Goal: Task Accomplishment & Management: Use online tool/utility

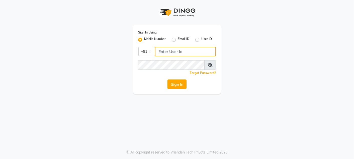
type input "9820033678"
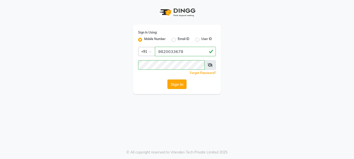
click at [169, 83] on button "Sign In" at bounding box center [176, 85] width 19 height 10
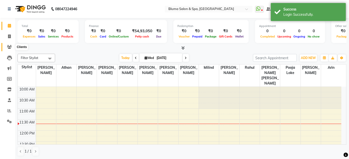
click at [9, 45] on icon at bounding box center [9, 47] width 5 height 4
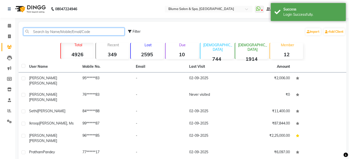
click at [54, 29] on input "text" at bounding box center [73, 32] width 101 height 8
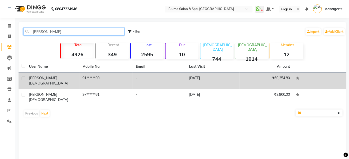
type input "[PERSON_NAME]"
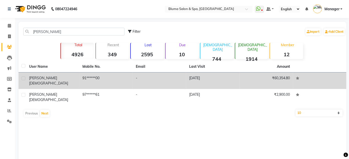
click at [60, 77] on div "[PERSON_NAME]" at bounding box center [52, 81] width 47 height 11
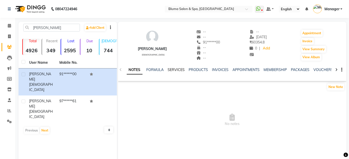
click at [177, 71] on link "SERVICES" at bounding box center [176, 70] width 17 height 5
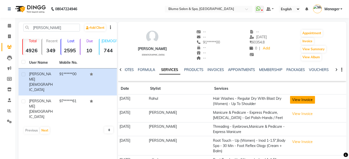
click at [298, 98] on button "View Invoice" at bounding box center [302, 100] width 25 height 8
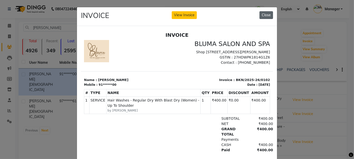
click at [267, 14] on button "Close" at bounding box center [266, 15] width 14 height 8
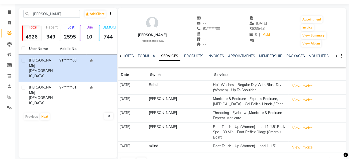
scroll to position [29, 0]
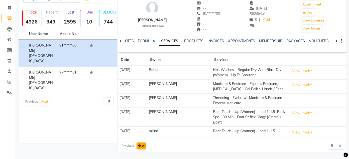
click at [139, 146] on button "Next" at bounding box center [142, 146] width 10 height 7
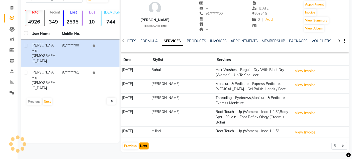
scroll to position [21, 0]
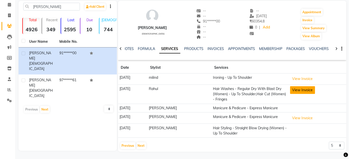
click at [303, 91] on button "View Invoice" at bounding box center [302, 90] width 25 height 8
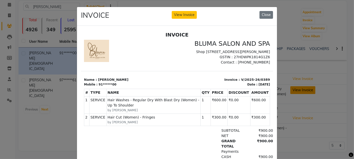
scroll to position [0, 0]
click at [265, 17] on button "Close" at bounding box center [266, 15] width 14 height 8
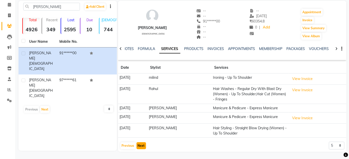
click at [143, 147] on button "Next" at bounding box center [142, 146] width 10 height 7
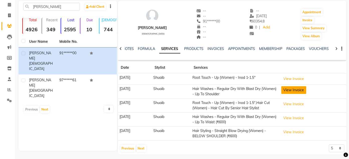
click at [288, 87] on button "View Invoice" at bounding box center [293, 90] width 25 height 8
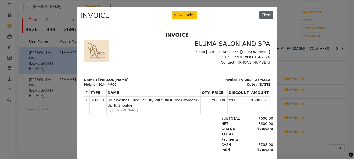
click at [265, 19] on button "Close" at bounding box center [266, 15] width 14 height 8
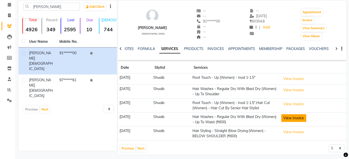
click at [304, 120] on button "View Invoice" at bounding box center [293, 119] width 25 height 8
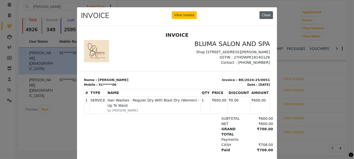
click at [269, 13] on button "Close" at bounding box center [266, 15] width 14 height 8
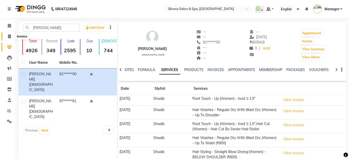
click at [10, 37] on icon at bounding box center [9, 37] width 3 height 4
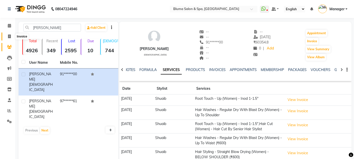
select select "3653"
select select "service"
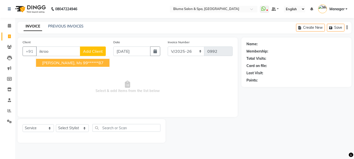
click at [64, 62] on span "[PERSON_NAME], Ms" at bounding box center [62, 62] width 40 height 5
type input "99******87"
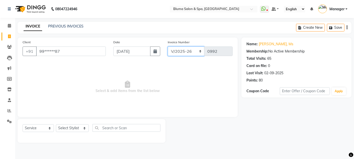
click at [174, 51] on select "ALN/2025-26 AL/2025-26 BKN/2025-26 BK/2025-26 V/2025 V/2025-26" at bounding box center [186, 52] width 37 height 10
click at [154, 50] on icon "button" at bounding box center [155, 51] width 4 height 4
select select "9"
select select "2025"
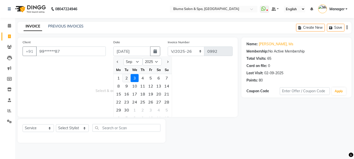
click at [127, 77] on div "2" at bounding box center [127, 78] width 8 height 8
type input "02-09-2025"
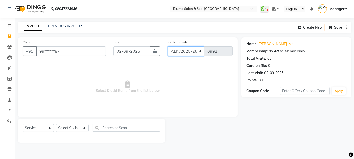
click at [191, 53] on select "ALN/2025-26 AL/2025-26 BKN/2025-26 BK/2025-26 V/2025 V/2025-26" at bounding box center [186, 52] width 37 height 10
select select "7730"
click at [168, 47] on select "ALN/2025-26 AL/2025-26 BKN/2025-26 BK/2025-26 V/2025 V/2025-26" at bounding box center [186, 52] width 37 height 10
type input "0259"
click at [77, 129] on select "Select Stylist Admin Ajay [PERSON_NAME] [PERSON_NAME] [PERSON_NAME] [PERSON_NAM…" at bounding box center [72, 129] width 33 height 8
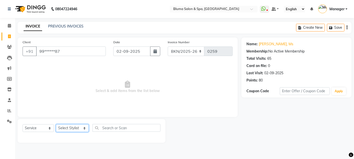
select select "61927"
click at [56, 125] on select "Select Stylist Admin Ajay [PERSON_NAME] [PERSON_NAME] [PERSON_NAME] [PERSON_NAM…" at bounding box center [72, 129] width 33 height 8
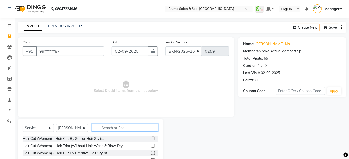
click at [110, 127] on input "text" at bounding box center [125, 128] width 66 height 8
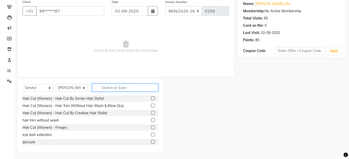
scroll to position [41, 0]
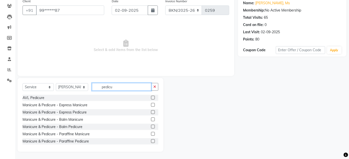
type input "pedicu"
click at [151, 113] on label at bounding box center [153, 112] width 4 height 4
click at [151, 113] on input "checkbox" at bounding box center [152, 112] width 3 height 3
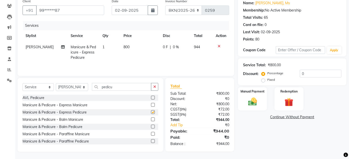
checkbox input "false"
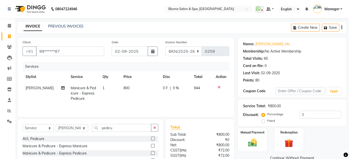
click at [341, 27] on div "Create New Save" at bounding box center [318, 28] width 55 height 12
click at [342, 28] on icon "button" at bounding box center [342, 28] width 1 height 0
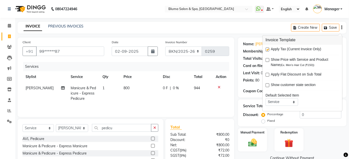
click at [268, 50] on label at bounding box center [268, 50] width 4 height 4
click at [268, 50] on input "checkbox" at bounding box center [267, 49] width 3 height 3
checkbox input "false"
click at [235, 67] on div "Client +91 99******87 Date [DATE] Invoice Number ALN/2025-26 AL/2025-26 BKN/202…" at bounding box center [126, 116] width 224 height 156
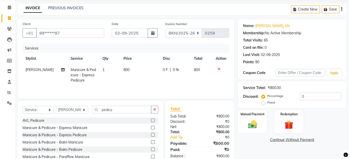
scroll to position [42, 0]
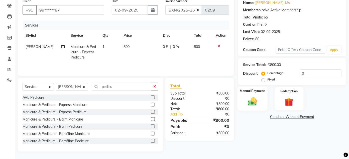
click at [260, 99] on img at bounding box center [252, 101] width 15 height 11
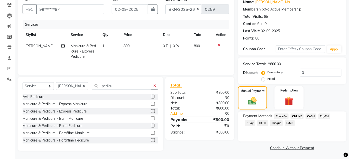
click at [311, 117] on span "CASH" at bounding box center [311, 117] width 11 height 6
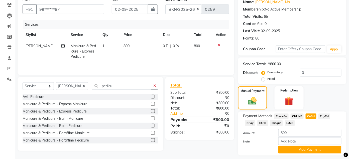
scroll to position [57, 0]
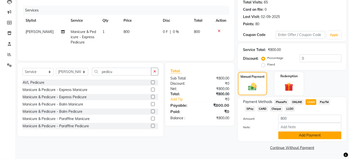
click at [313, 134] on button "Add Payment" at bounding box center [309, 136] width 63 height 8
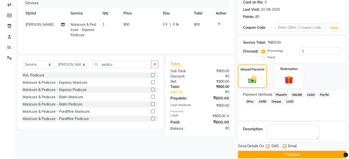
scroll to position [71, 0]
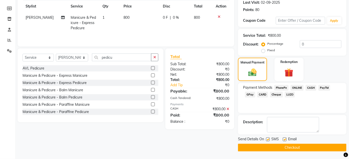
click at [268, 141] on label at bounding box center [268, 140] width 4 height 4
click at [268, 141] on input "checkbox" at bounding box center [267, 139] width 3 height 3
checkbox input "false"
click at [285, 141] on label at bounding box center [285, 140] width 4 height 4
click at [285, 141] on input "checkbox" at bounding box center [284, 139] width 3 height 3
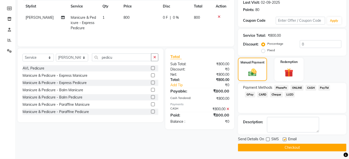
checkbox input "false"
click at [288, 146] on button "Checkout" at bounding box center [292, 148] width 108 height 8
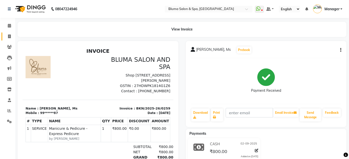
click at [9, 39] on link "Invoice" at bounding box center [8, 37] width 12 height 8
select select "service"
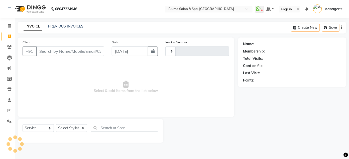
type input "0992"
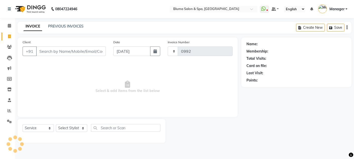
select select "3653"
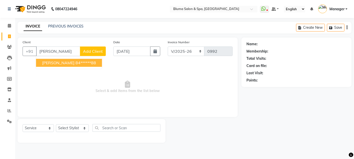
click at [61, 63] on span "[PERSON_NAME]" at bounding box center [58, 62] width 32 height 5
type input "84******88"
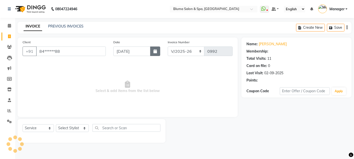
select select "1: Object"
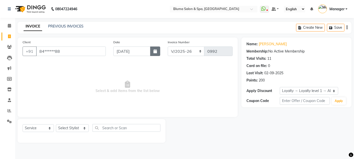
click at [152, 54] on button "button" at bounding box center [155, 52] width 10 height 10
select select "9"
select select "2025"
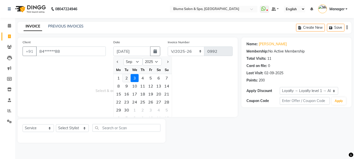
click at [127, 79] on div "2" at bounding box center [127, 78] width 8 height 8
type input "02-09-2025"
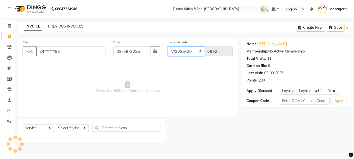
click at [200, 51] on select "ALN/2025-26 AL/2025-26 BKN/2025-26 BK/2025-26 V/2025 V/2025-26" at bounding box center [186, 52] width 37 height 10
select select "7730"
click at [168, 47] on select "ALN/2025-26 AL/2025-26 BKN/2025-26 BK/2025-26 V/2025 V/2025-26" at bounding box center [186, 52] width 37 height 10
type input "0260"
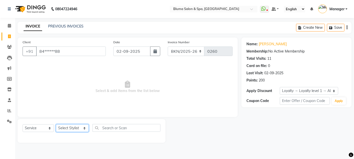
click at [77, 129] on select "Select Stylist Admin Ajay [PERSON_NAME] [PERSON_NAME] [PERSON_NAME] [PERSON_NAM…" at bounding box center [72, 129] width 33 height 8
select select "89682"
click at [56, 125] on select "Select Stylist Admin Ajay [PERSON_NAME] [PERSON_NAME] [PERSON_NAME] [PERSON_NAM…" at bounding box center [72, 129] width 33 height 8
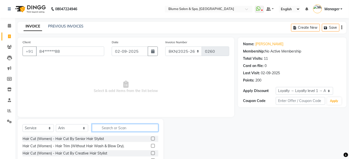
click at [115, 129] on input "text" at bounding box center [125, 128] width 66 height 8
type input "head m"
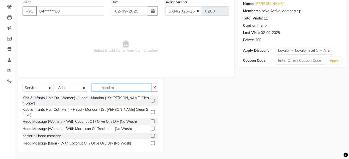
scroll to position [41, 0]
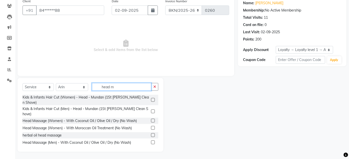
drag, startPoint x: 101, startPoint y: 87, endPoint x: 126, endPoint y: 87, distance: 24.6
click at [126, 87] on input "head m" at bounding box center [121, 87] width 59 height 8
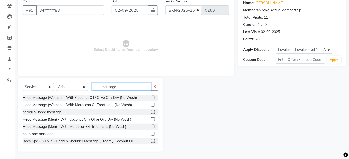
type input "massage"
click at [151, 119] on label at bounding box center [153, 120] width 4 height 4
click at [151, 119] on input "checkbox" at bounding box center [152, 119] width 3 height 3
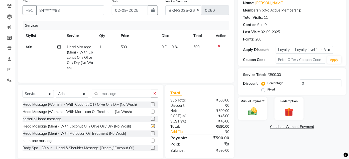
checkbox input "false"
click at [154, 95] on icon "button" at bounding box center [154, 94] width 3 height 4
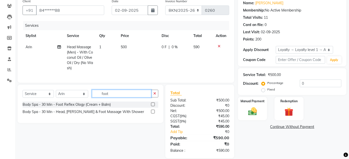
type input "foot"
click at [152, 106] on label at bounding box center [153, 105] width 4 height 4
click at [152, 106] on input "checkbox" at bounding box center [152, 104] width 3 height 3
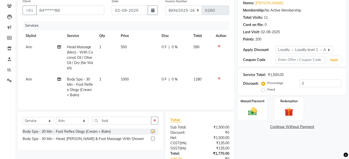
checkbox input "false"
click at [125, 79] on span "1000" at bounding box center [125, 79] width 8 height 5
select select "89682"
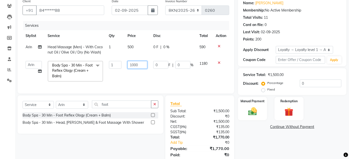
click at [134, 66] on input "1000" at bounding box center [138, 65] width 20 height 8
type input "500"
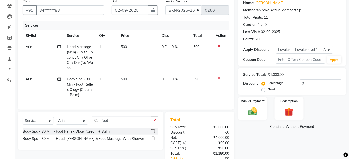
click at [233, 71] on div "Client +91 84******88 Date [DATE] Invoice Number ALN/2025-26 AL/2025-26 BKN/202…" at bounding box center [126, 53] width 217 height 114
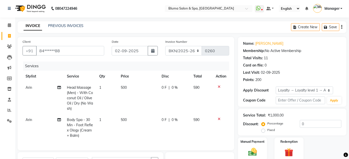
scroll to position [0, 0]
click at [343, 29] on div "Create New Save" at bounding box center [318, 28] width 55 height 12
click at [342, 28] on icon "button" at bounding box center [342, 28] width 1 height 0
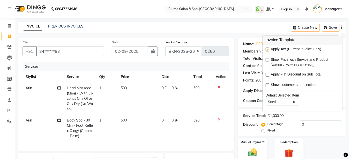
click at [267, 50] on label at bounding box center [268, 50] width 4 height 4
click at [267, 50] on input "checkbox" at bounding box center [267, 49] width 3 height 3
checkbox input "false"
click at [237, 70] on div "Client +91 84******88 Date [DATE] Invoice Number ALN/2025-26 AL/2025-26 BKN/202…" at bounding box center [126, 127] width 224 height 179
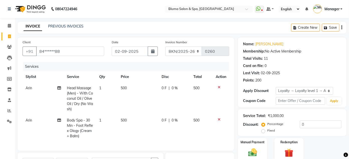
scroll to position [69, 0]
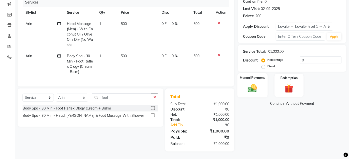
click at [249, 75] on label "Manual Payment" at bounding box center [252, 77] width 25 height 5
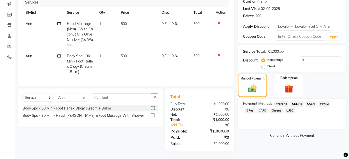
click at [312, 101] on span "CASH" at bounding box center [311, 104] width 11 height 6
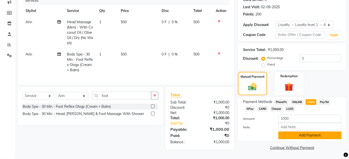
click at [307, 132] on button "Add Payment" at bounding box center [309, 136] width 63 height 8
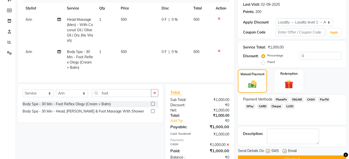
scroll to position [111, 0]
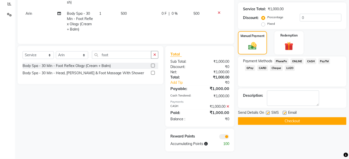
click at [268, 111] on label at bounding box center [268, 113] width 4 height 4
click at [268, 112] on input "checkbox" at bounding box center [267, 113] width 3 height 3
checkbox input "false"
click at [285, 111] on label at bounding box center [285, 113] width 4 height 4
click at [285, 112] on input "checkbox" at bounding box center [284, 113] width 3 height 3
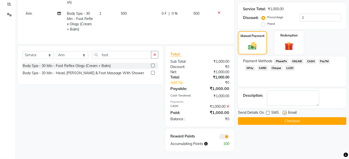
checkbox input "false"
click at [286, 118] on button "Checkout" at bounding box center [292, 122] width 108 height 8
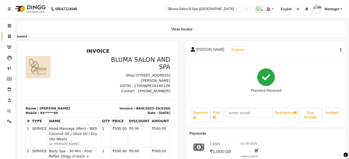
click at [8, 39] on span at bounding box center [9, 37] width 9 height 6
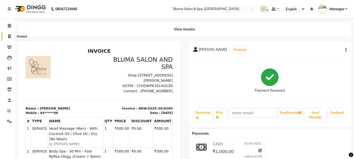
select select "service"
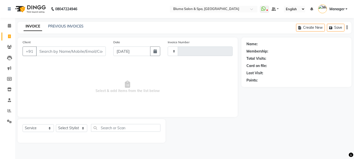
type input "0992"
select select "3653"
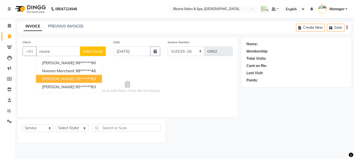
click at [86, 78] on ngb-highlight "76******83" at bounding box center [85, 78] width 21 height 5
type input "76******83"
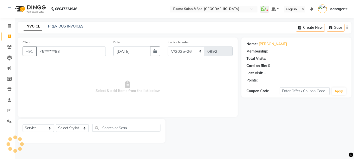
select select "1: Object"
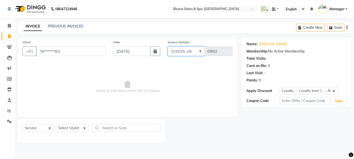
click at [194, 50] on select "ALN/2025-26 AL/2025-26 BKN/2025-26 BK/2025-26 V/2025 V/2025-26" at bounding box center [186, 52] width 37 height 10
select select "7729"
click at [168, 47] on select "ALN/2025-26 AL/2025-26 BKN/2025-26 BK/2025-26 V/2025 V/2025-26" at bounding box center [186, 52] width 37 height 10
type input "0192"
click at [154, 53] on icon "button" at bounding box center [155, 51] width 4 height 4
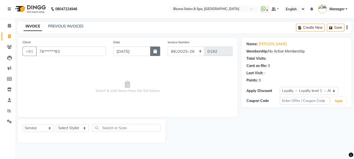
select select "9"
select select "2025"
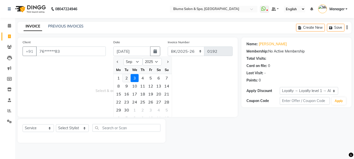
click at [126, 77] on div "2" at bounding box center [127, 78] width 8 height 8
type input "02-09-2025"
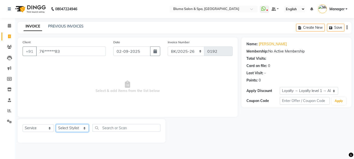
click at [79, 128] on select "Select Stylist Admin Ajay [PERSON_NAME] [PERSON_NAME] [PERSON_NAME] [PERSON_NAM…" at bounding box center [72, 129] width 33 height 8
select select "61927"
click at [56, 125] on select "Select Stylist Admin Ajay [PERSON_NAME] [PERSON_NAME] [PERSON_NAME] [PERSON_NAM…" at bounding box center [72, 129] width 33 height 8
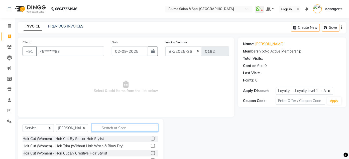
click at [124, 124] on input "text" at bounding box center [125, 128] width 66 height 8
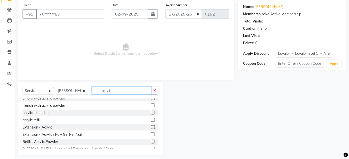
scroll to position [8, 0]
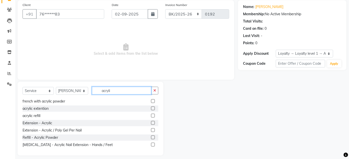
type input "acryli"
click at [151, 145] on label at bounding box center [153, 145] width 4 height 4
click at [151, 145] on input "checkbox" at bounding box center [152, 145] width 3 height 3
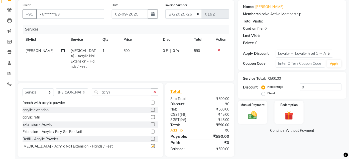
checkbox input "false"
click at [155, 94] on icon "button" at bounding box center [154, 92] width 3 height 4
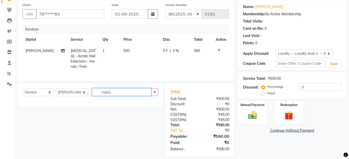
scroll to position [0, 0]
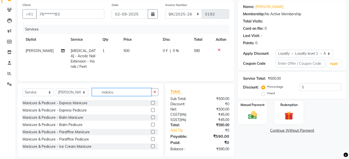
type input "manicu"
click at [151, 105] on label at bounding box center [153, 103] width 4 height 4
click at [151, 105] on input "checkbox" at bounding box center [152, 103] width 3 height 3
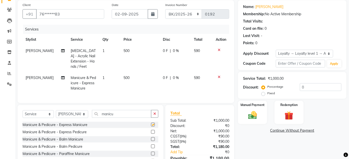
checkbox input "false"
click at [154, 116] on icon "button" at bounding box center [154, 114] width 3 height 4
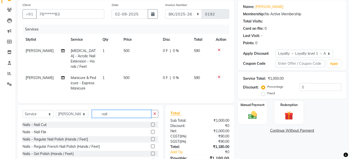
type input "nail"
click at [151, 127] on label at bounding box center [153, 125] width 4 height 4
click at [151, 127] on input "checkbox" at bounding box center [152, 125] width 3 height 3
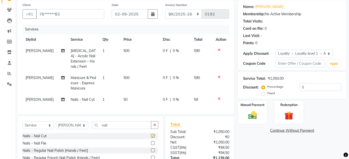
checkbox input "false"
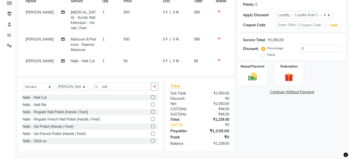
click at [151, 105] on label at bounding box center [153, 105] width 4 height 4
click at [151, 105] on input "checkbox" at bounding box center [152, 104] width 3 height 3
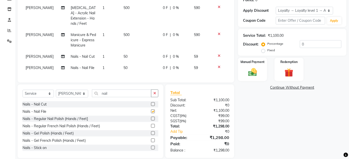
checkbox input "false"
click at [124, 58] on span "50" at bounding box center [126, 56] width 4 height 5
select select "61927"
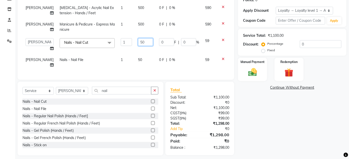
click at [138, 42] on input "50" at bounding box center [145, 42] width 15 height 8
drag, startPoint x: 132, startPoint y: 42, endPoint x: 153, endPoint y: 42, distance: 21.5
click at [153, 42] on tr "Admin Ajay [PERSON_NAME] [PERSON_NAME] [PERSON_NAME] [PERSON_NAME] Manager [PER…" at bounding box center [128, 44] width 211 height 19
type input "5"
type input "100"
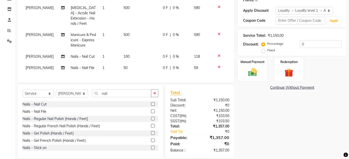
click at [131, 60] on tbody "[PERSON_NAME] [MEDICAL_DATA] - Acrylic Nail Extension - Hands / Feet 1 500 0 F …" at bounding box center [126, 37] width 207 height 71
click at [124, 68] on span "50" at bounding box center [126, 68] width 4 height 5
select select "61927"
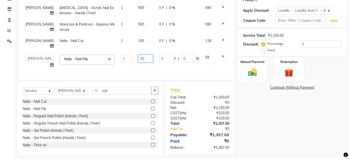
click at [138, 57] on input "50" at bounding box center [145, 59] width 15 height 8
type input "5"
type input "100"
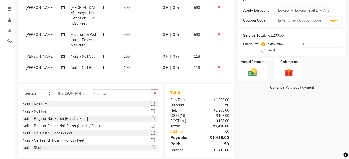
click at [173, 71] on div "Services Stylist Service Qty Price Disc Total Action [PERSON_NAME] [MEDICAL_DAT…" at bounding box center [126, 30] width 207 height 96
click at [39, 57] on span "[PERSON_NAME]" at bounding box center [40, 56] width 28 height 5
select select "61927"
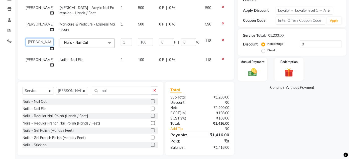
click at [37, 41] on select "Admin Ajay [PERSON_NAME] [PERSON_NAME] [PERSON_NAME] [PERSON_NAME] Manager [PER…" at bounding box center [40, 42] width 28 height 8
select select "59836"
click at [28, 62] on span "[PERSON_NAME]" at bounding box center [40, 60] width 28 height 5
select select "61927"
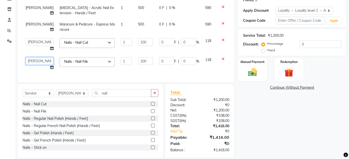
click at [36, 62] on select "Admin Ajay [PERSON_NAME] [PERSON_NAME] [PERSON_NAME] [PERSON_NAME] Manager [PER…" at bounding box center [40, 61] width 28 height 8
select select "59836"
click at [85, 97] on select "Select Stylist Admin Ajay [PERSON_NAME] [PERSON_NAME] [PERSON_NAME] [PERSON_NAM…" at bounding box center [72, 94] width 32 height 8
select select "89682"
click at [56, 94] on select "Select Stylist Admin Ajay [PERSON_NAME] [PERSON_NAME] [PERSON_NAME] [PERSON_NAM…" at bounding box center [72, 94] width 32 height 8
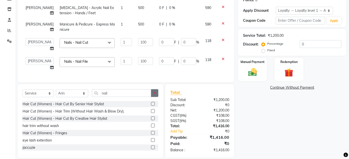
click at [156, 95] on icon "button" at bounding box center [154, 93] width 3 height 4
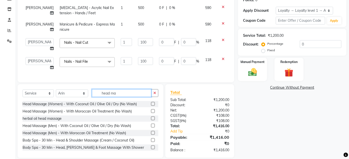
type input "head ma"
click at [151, 106] on label at bounding box center [153, 104] width 4 height 4
click at [151, 106] on input "checkbox" at bounding box center [152, 104] width 3 height 3
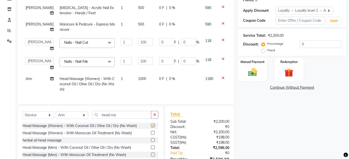
checkbox input "false"
click at [138, 79] on span "1000" at bounding box center [142, 79] width 8 height 5
select select "89682"
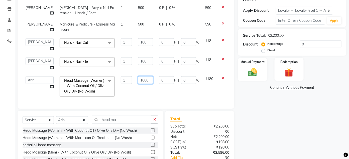
click at [138, 80] on input "1000" at bounding box center [145, 80] width 15 height 8
type input "500"
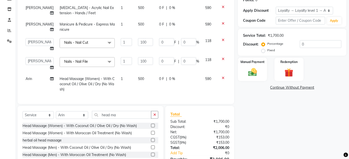
click at [253, 107] on div "Name: [PERSON_NAME] Membership: No Active Membership Total Visits: Card on file…" at bounding box center [294, 68] width 112 height 223
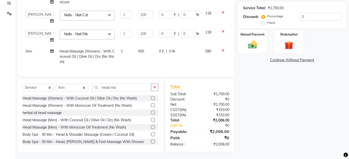
scroll to position [108, 0]
click at [253, 43] on img at bounding box center [252, 44] width 15 height 11
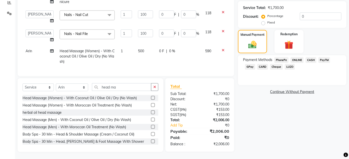
click at [309, 61] on span "CASH" at bounding box center [311, 60] width 11 height 6
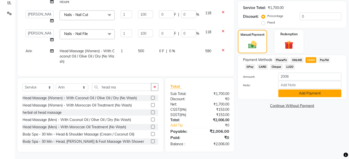
click at [288, 94] on button "Add Payment" at bounding box center [309, 94] width 63 height 8
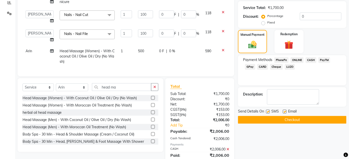
click at [283, 123] on button "Checkout" at bounding box center [292, 120] width 108 height 8
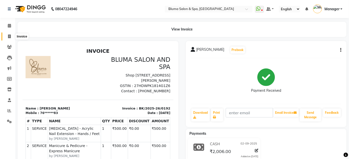
click at [8, 37] on icon at bounding box center [9, 37] width 3 height 4
select select "service"
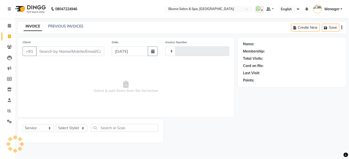
type input "0992"
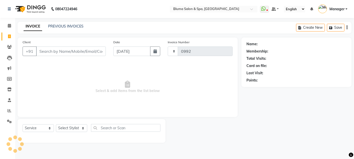
select select "3653"
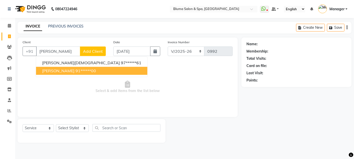
click at [75, 69] on ngb-highlight "91******00" at bounding box center [85, 70] width 21 height 5
type input "91******00"
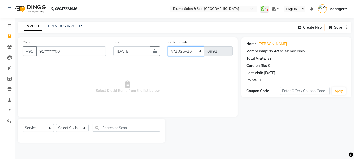
click at [174, 52] on select "ALN/2025-26 AL/2025-26 BKN/2025-26 BK/2025-26 V/2025 V/2025-26" at bounding box center [186, 52] width 37 height 10
select select "7729"
click at [168, 47] on select "ALN/2025-26 AL/2025-26 BKN/2025-26 BK/2025-26 V/2025 V/2025-26" at bounding box center [186, 52] width 37 height 10
type input "0193"
click at [181, 51] on select "ALN/2025-26 AL/2025-26 BKN/2025-26 BK/2025-26 V/2025 V/2025-26" at bounding box center [186, 52] width 37 height 10
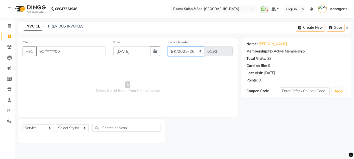
select select "7730"
click at [168, 47] on select "ALN/2025-26 AL/2025-26 BKN/2025-26 BK/2025-26 V/2025 V/2025-26" at bounding box center [186, 52] width 37 height 10
type input "0261"
click at [83, 129] on select "Select Stylist Admin Ajay [PERSON_NAME] [PERSON_NAME] [PERSON_NAME] [PERSON_NAM…" at bounding box center [72, 129] width 33 height 8
click at [192, 89] on span "Select & add items from the list below" at bounding box center [128, 87] width 210 height 50
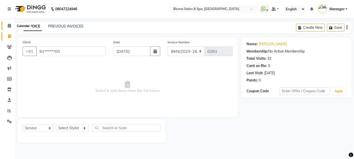
click at [10, 24] on icon at bounding box center [9, 26] width 3 height 4
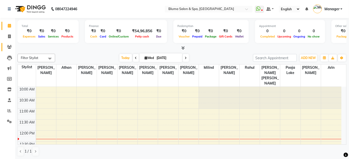
click at [11, 48] on icon at bounding box center [9, 47] width 5 height 4
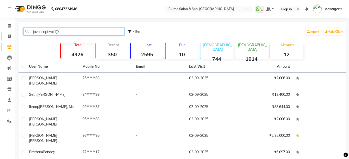
type input "javascript:void(0);"
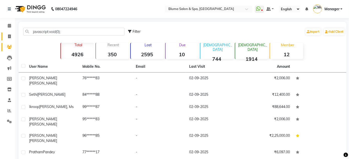
click at [9, 36] on icon at bounding box center [9, 37] width 3 height 4
select select "service"
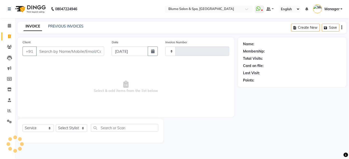
type input "0992"
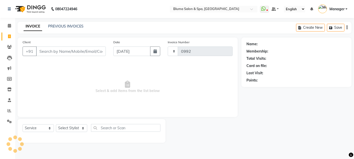
select select "3653"
click at [11, 49] on span at bounding box center [9, 47] width 9 height 6
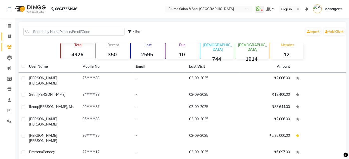
click at [7, 33] on link "Invoice" at bounding box center [8, 37] width 12 height 8
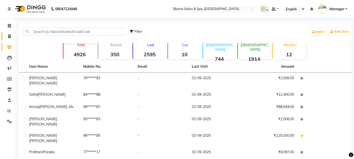
select select "3653"
select select "service"
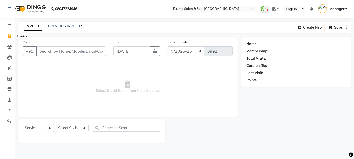
click at [11, 37] on span at bounding box center [9, 37] width 9 height 6
select select "service"
type input "0992"
select select "3653"
click at [9, 89] on icon at bounding box center [9, 90] width 4 height 4
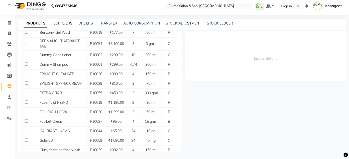
scroll to position [131, 0]
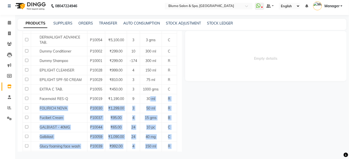
drag, startPoint x: 165, startPoint y: 99, endPoint x: 184, endPoint y: 98, distance: 18.3
click at [183, 98] on div "Add Product Search Category Select Hair Skin Makeup Personal Care Appliances [P…" at bounding box center [182, 91] width 329 height 121
click at [186, 99] on div "Empty details" at bounding box center [264, 91] width 165 height 121
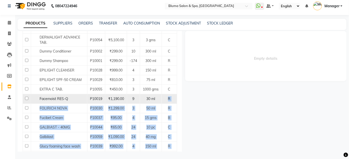
drag, startPoint x: 213, startPoint y: 89, endPoint x: 162, endPoint y: 98, distance: 52.1
click at [162, 98] on div "Add Product Search Category Select Hair Skin Makeup Personal Care Appliances [P…" at bounding box center [182, 91] width 329 height 121
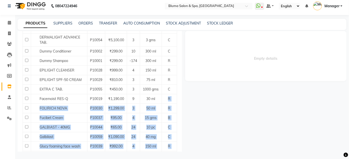
click at [206, 91] on div "Empty details" at bounding box center [264, 91] width 165 height 121
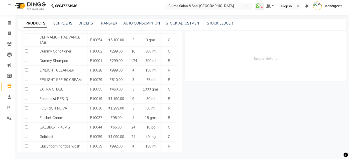
click at [206, 91] on div "Empty details" at bounding box center [264, 91] width 165 height 121
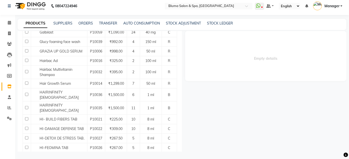
click at [182, 97] on div "Empty details" at bounding box center [264, 91] width 165 height 121
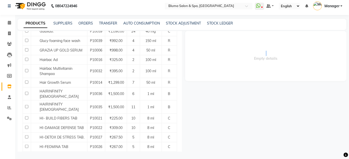
click at [182, 97] on div "Empty details" at bounding box center [264, 91] width 165 height 121
drag, startPoint x: 182, startPoint y: 97, endPoint x: 230, endPoint y: 94, distance: 48.0
click at [230, 94] on div "Empty details" at bounding box center [264, 91] width 165 height 121
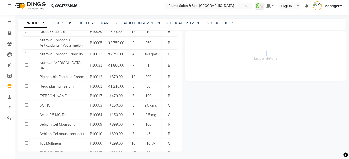
scroll to position [428, 0]
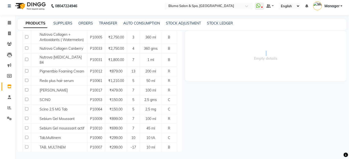
click at [11, 86] on icon at bounding box center [9, 87] width 4 height 4
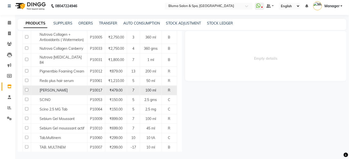
click at [164, 86] on td "R" at bounding box center [169, 91] width 15 height 10
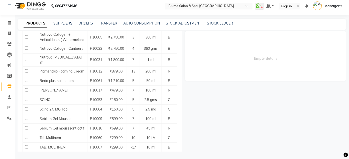
click at [182, 32] on div "Empty details" at bounding box center [264, 91] width 165 height 121
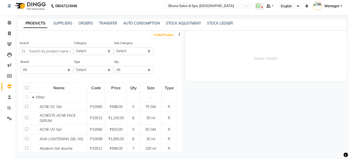
scroll to position [0, 0]
click at [8, 34] on icon at bounding box center [9, 34] width 3 height 4
select select "service"
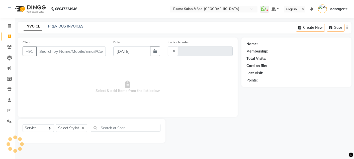
type input "0992"
select select "3653"
click at [49, 53] on input "Client" at bounding box center [71, 52] width 70 height 10
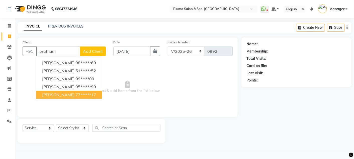
click at [79, 93] on ngb-highlight "77******17" at bounding box center [85, 94] width 21 height 5
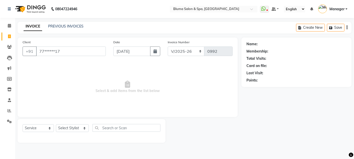
type input "77******17"
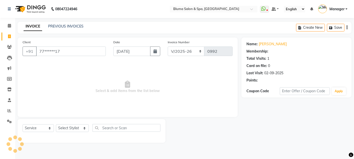
select select "1: Object"
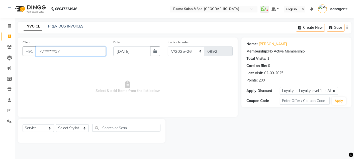
click at [96, 54] on input "77******17" at bounding box center [71, 52] width 70 height 10
type input "7"
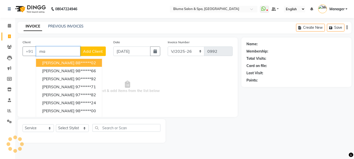
type input "m"
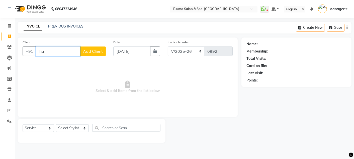
type input "h"
type input "m"
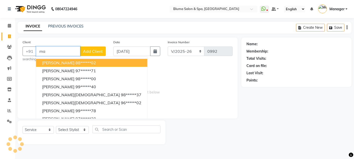
type input "m"
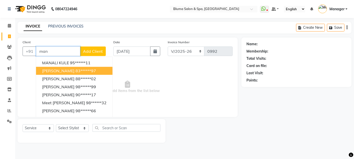
click at [58, 50] on input "man" at bounding box center [58, 52] width 44 height 10
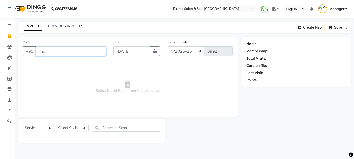
type input "m"
click at [60, 52] on input "Client" at bounding box center [71, 52] width 70 height 10
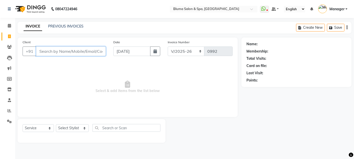
click at [60, 52] on input "Client" at bounding box center [71, 52] width 70 height 10
